Goal: Browse casually

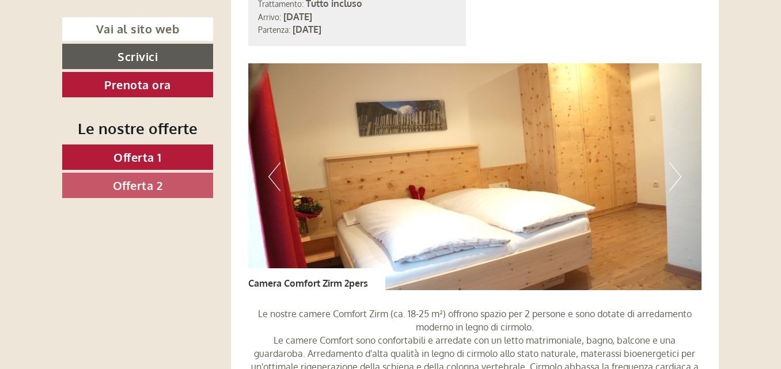
scroll to position [806, 0]
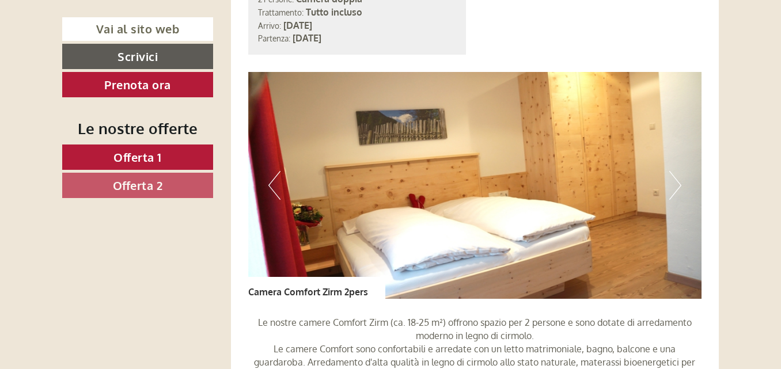
click at [676, 181] on button "Next" at bounding box center [675, 185] width 12 height 29
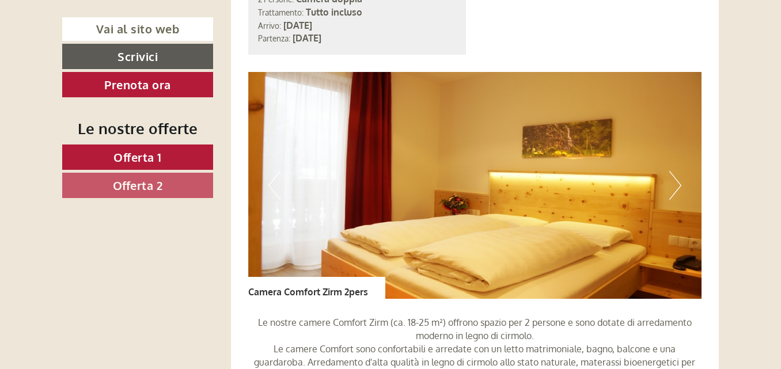
click at [676, 181] on button "Next" at bounding box center [675, 185] width 12 height 29
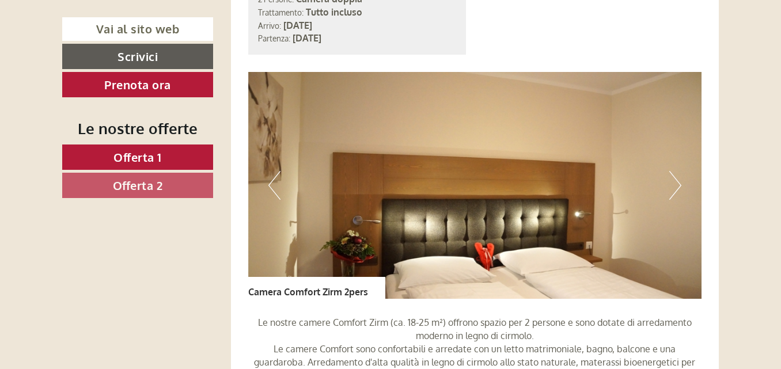
click at [676, 181] on button "Next" at bounding box center [675, 185] width 12 height 29
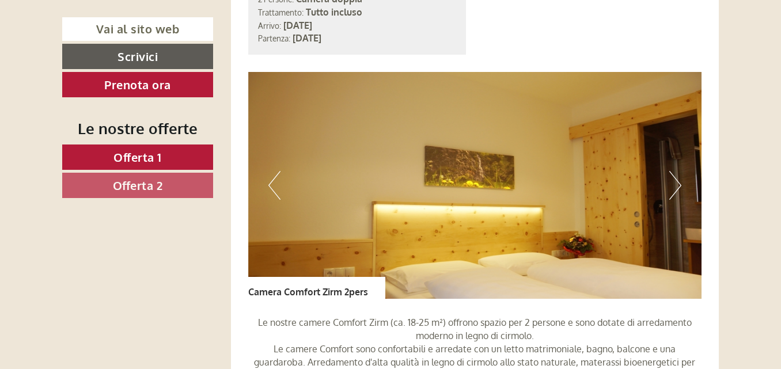
click at [676, 181] on button "Next" at bounding box center [675, 185] width 12 height 29
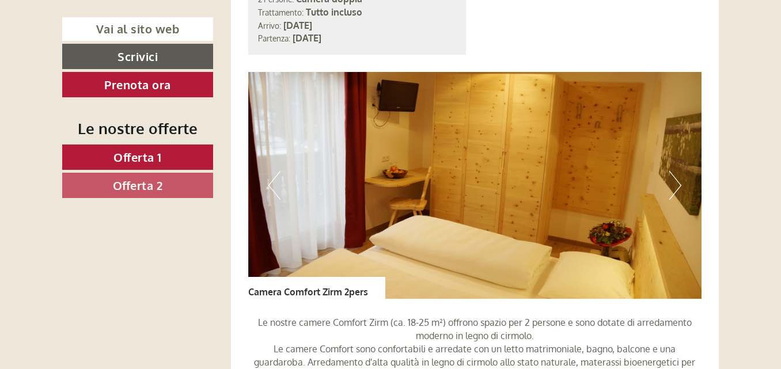
click at [676, 181] on button "Next" at bounding box center [675, 185] width 12 height 29
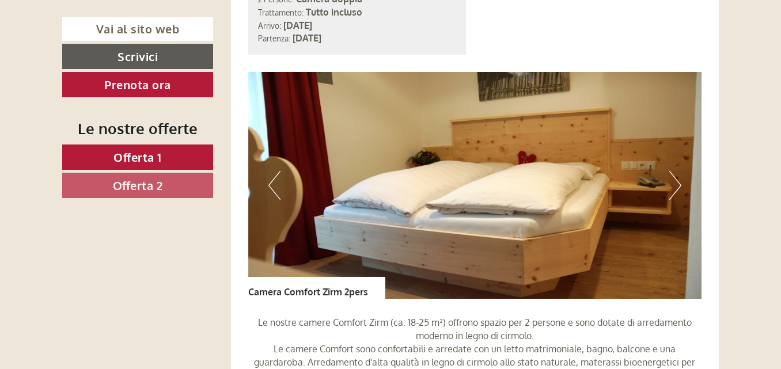
click at [676, 181] on button "Next" at bounding box center [675, 185] width 12 height 29
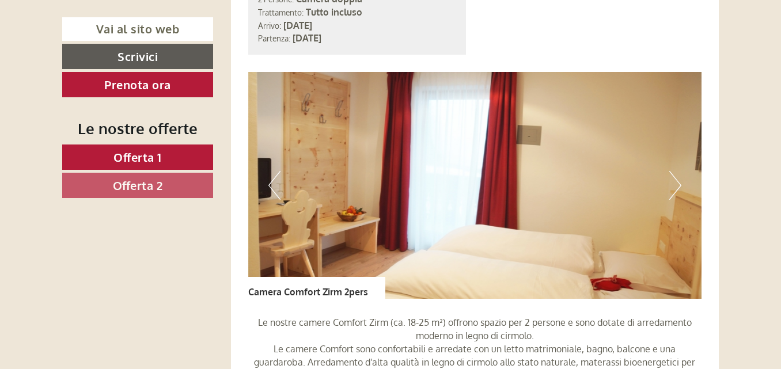
click at [676, 181] on button "Next" at bounding box center [675, 185] width 12 height 29
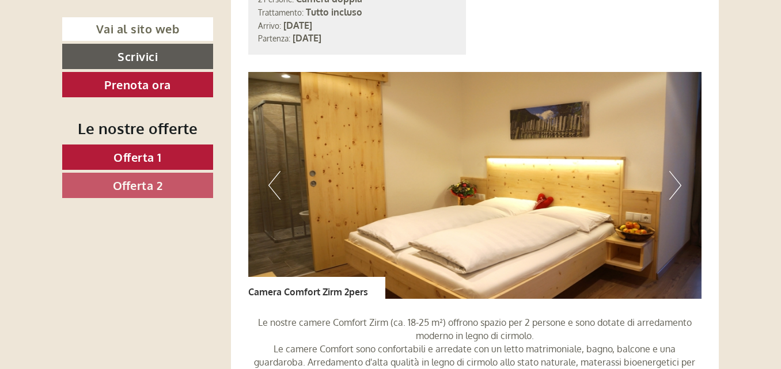
click at [676, 181] on button "Next" at bounding box center [675, 185] width 12 height 29
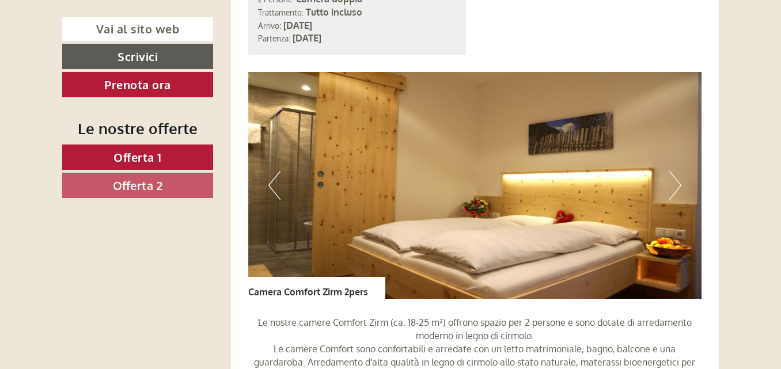
click at [676, 181] on button "Next" at bounding box center [675, 185] width 12 height 29
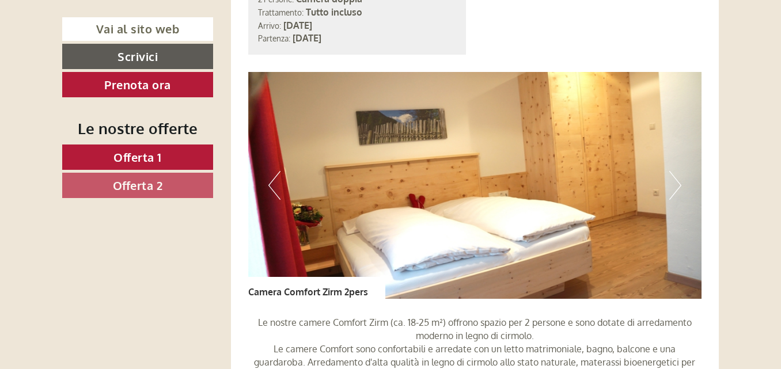
click at [676, 181] on button "Next" at bounding box center [675, 185] width 12 height 29
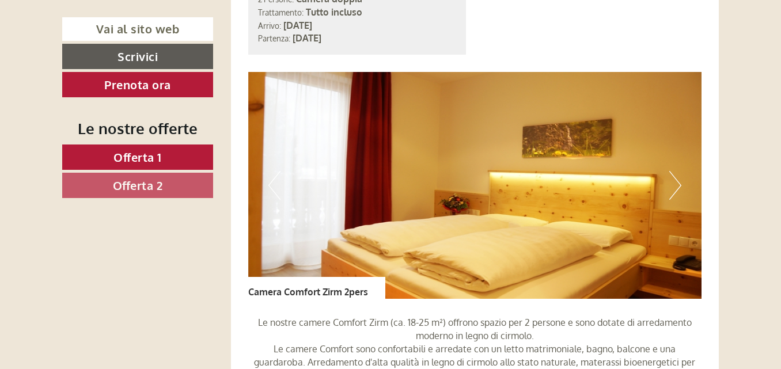
click at [676, 181] on button "Next" at bounding box center [675, 185] width 12 height 29
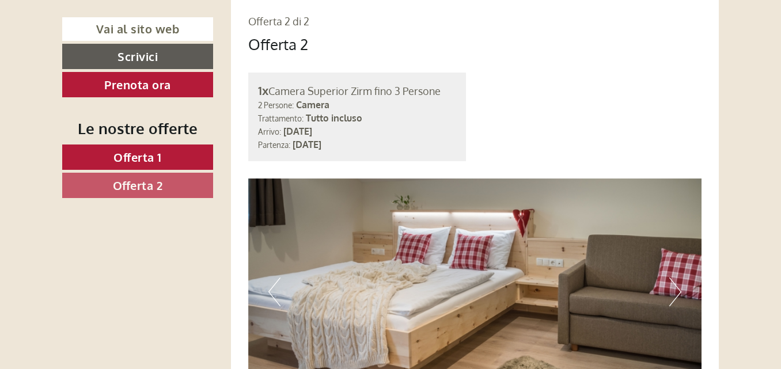
scroll to position [1670, 0]
